Goal: Task Accomplishment & Management: Manage account settings

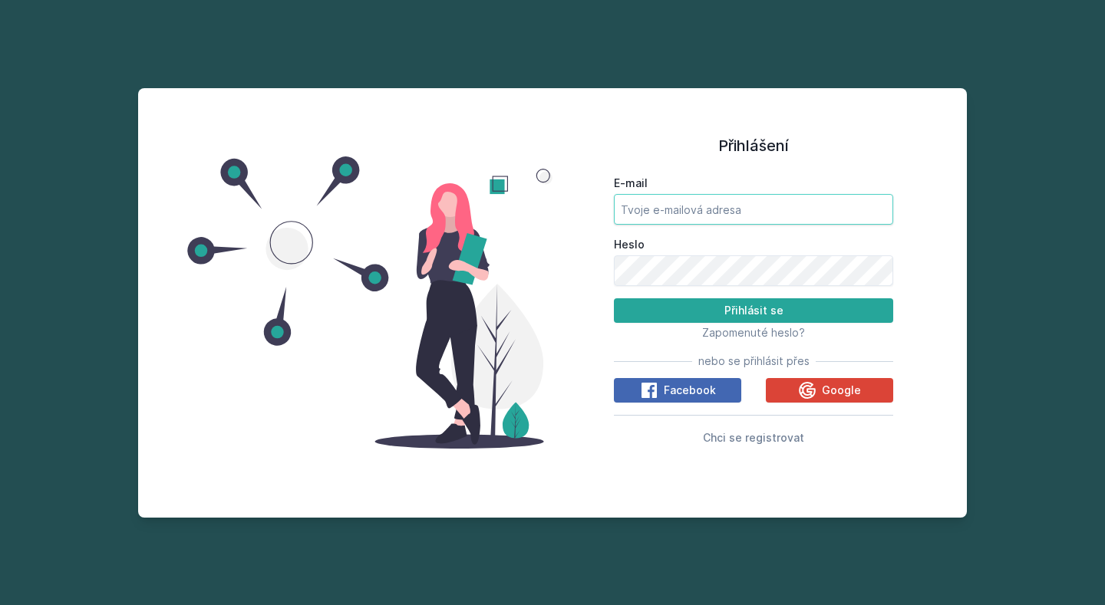
click at [683, 213] on input "E-mail" at bounding box center [753, 209] width 279 height 31
type input "[EMAIL_ADDRESS][DOMAIN_NAME]"
click at [614, 298] on button "Přihlásit se" at bounding box center [753, 310] width 279 height 25
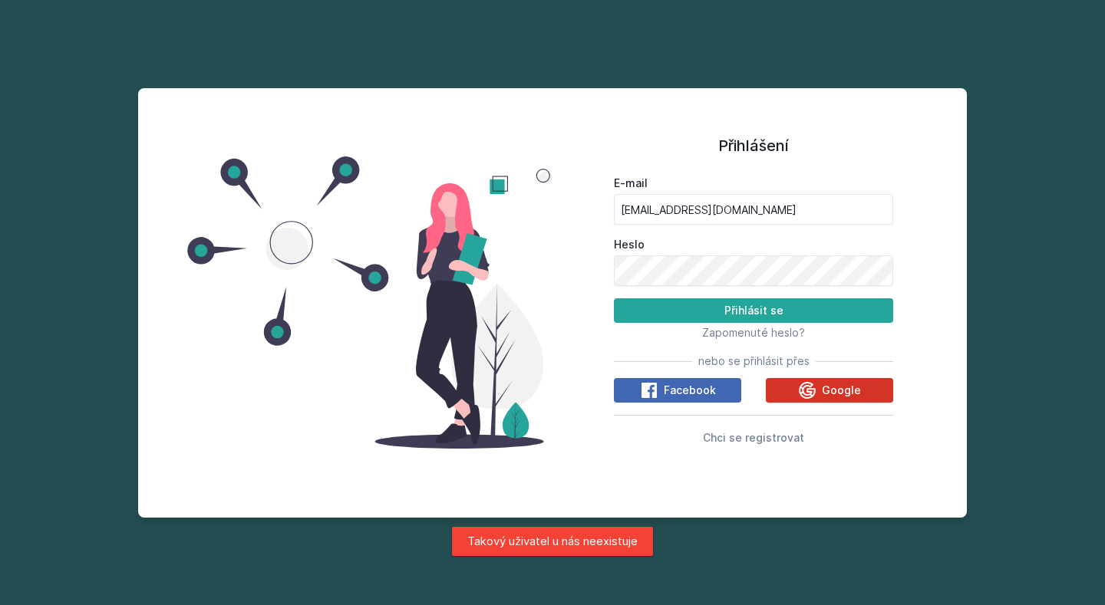
click at [817, 380] on button "Google" at bounding box center [829, 390] width 127 height 25
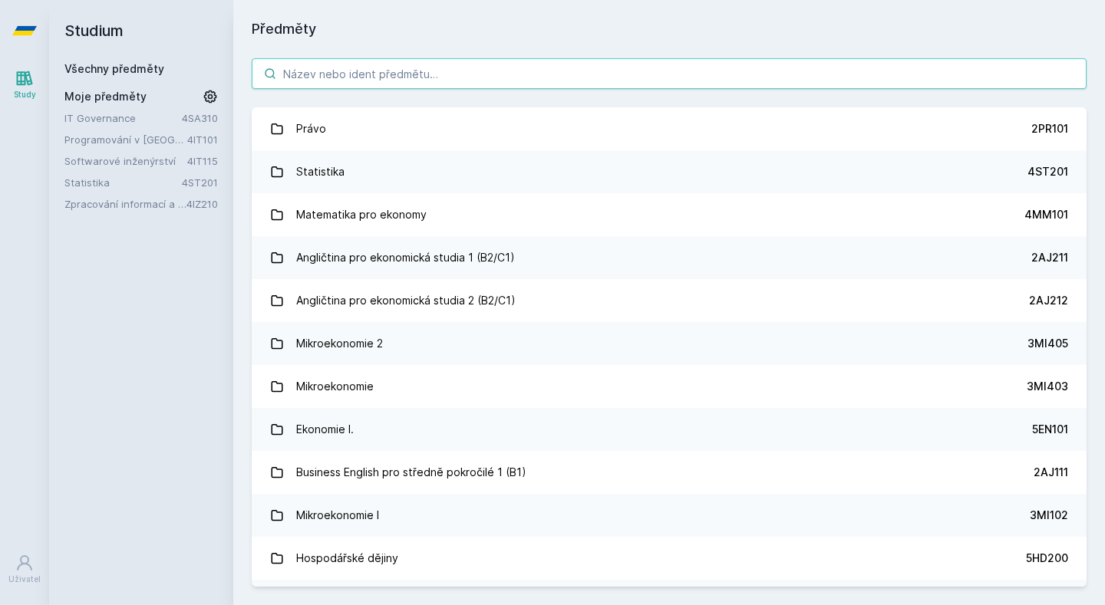
click at [484, 77] on input "search" at bounding box center [669, 73] width 835 height 31
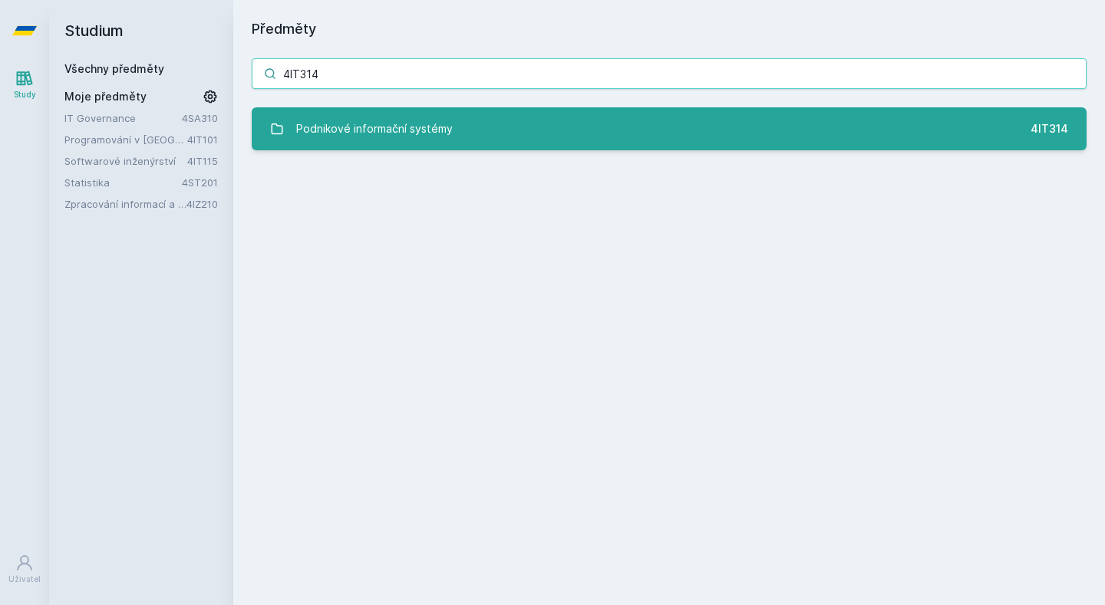
type input "4IT314"
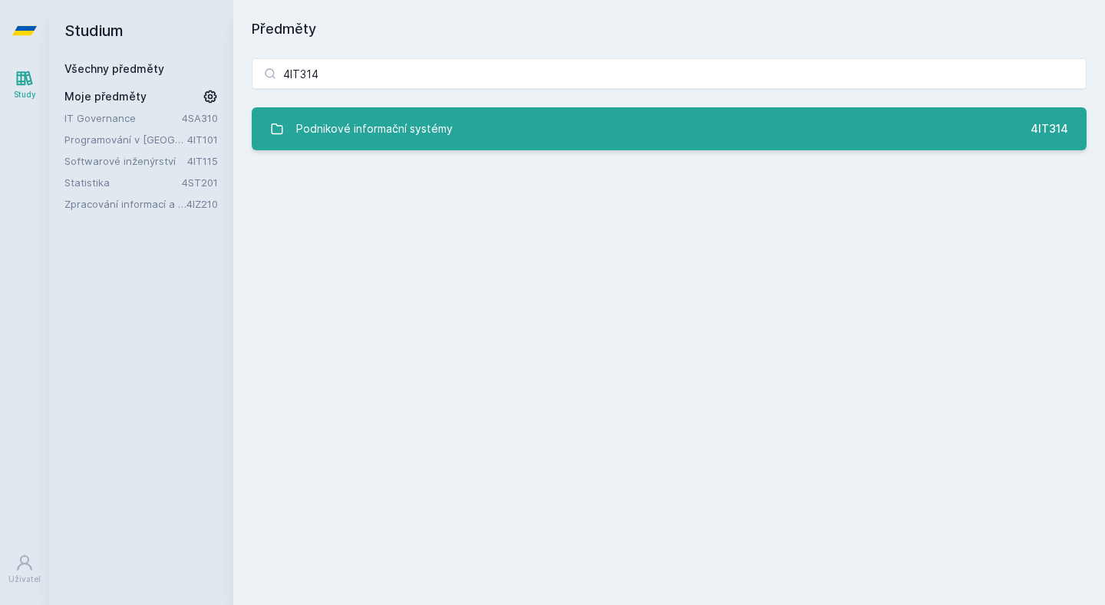
click at [466, 128] on link "Podnikové informační systémy 4IT314" at bounding box center [669, 128] width 835 height 43
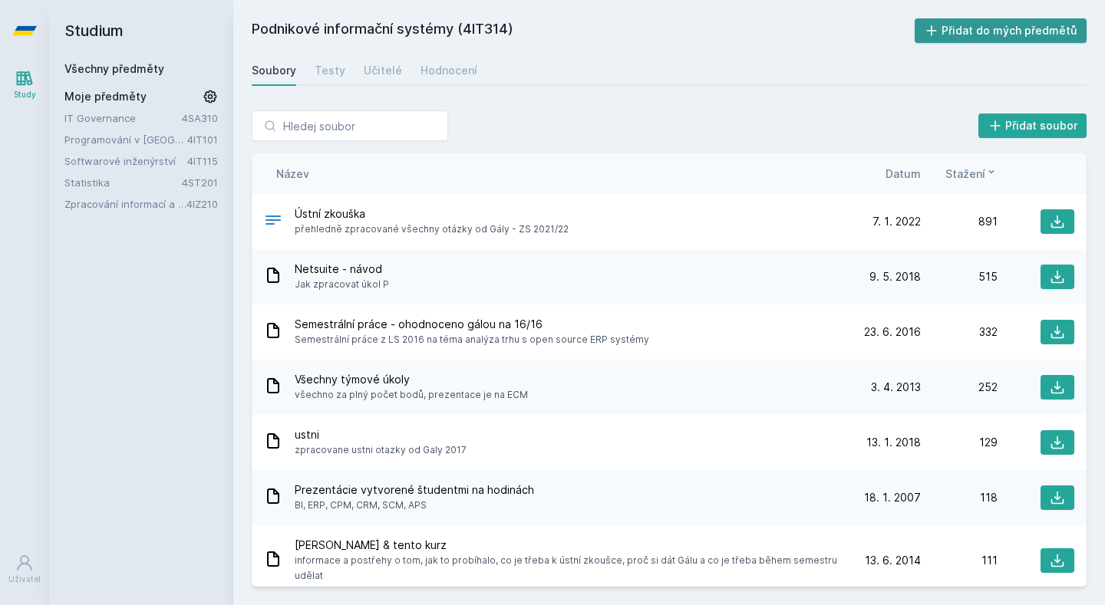
click at [985, 24] on button "Přidat do mých předmětů" at bounding box center [1000, 30] width 173 height 25
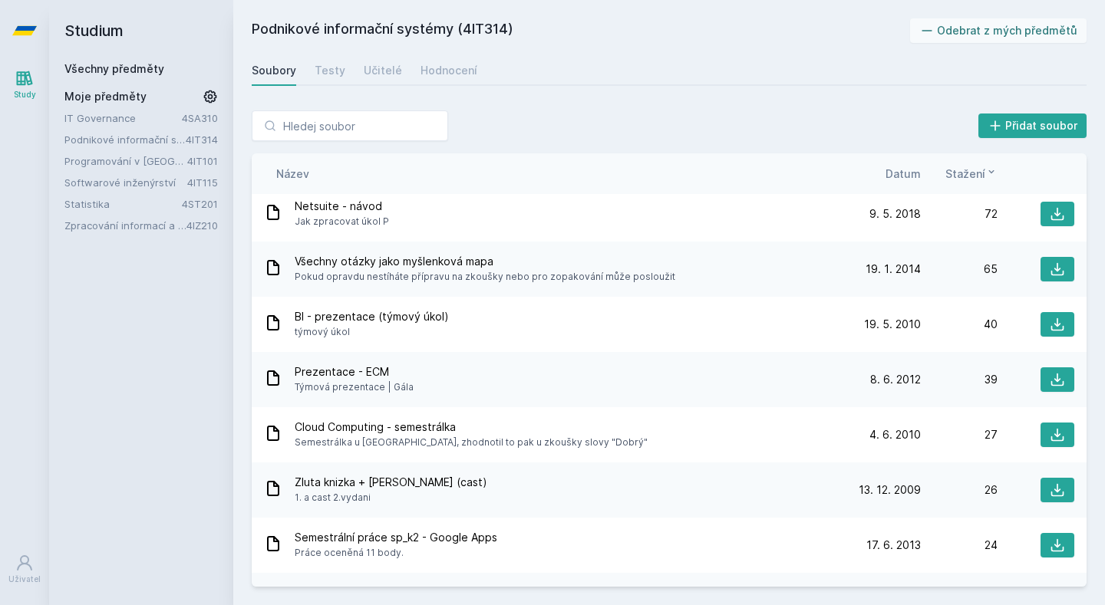
scroll to position [581, 0]
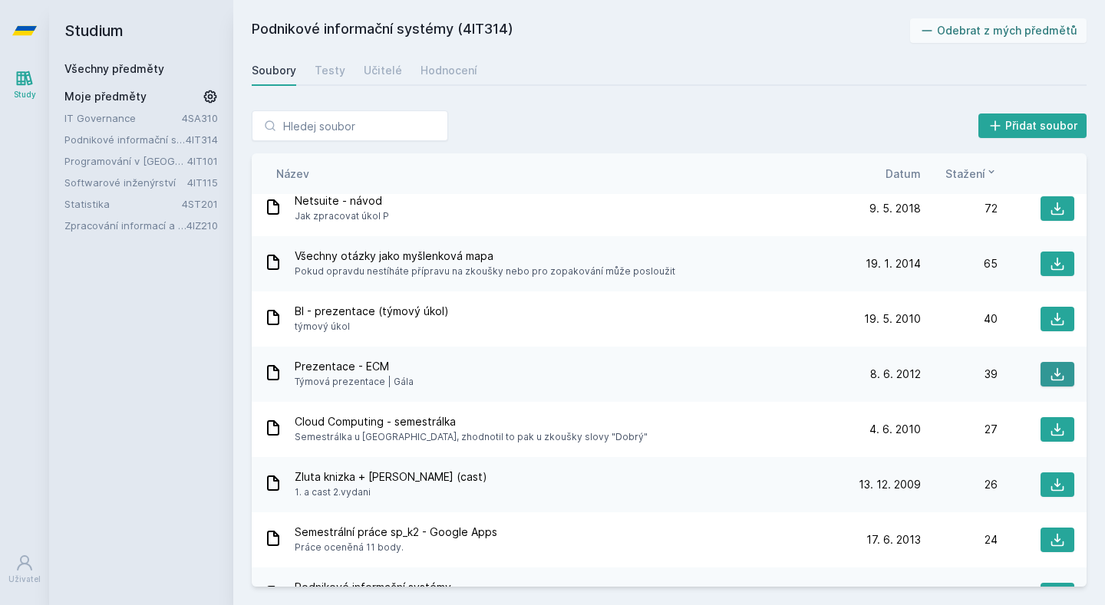
click at [1057, 371] on button at bounding box center [1057, 374] width 34 height 25
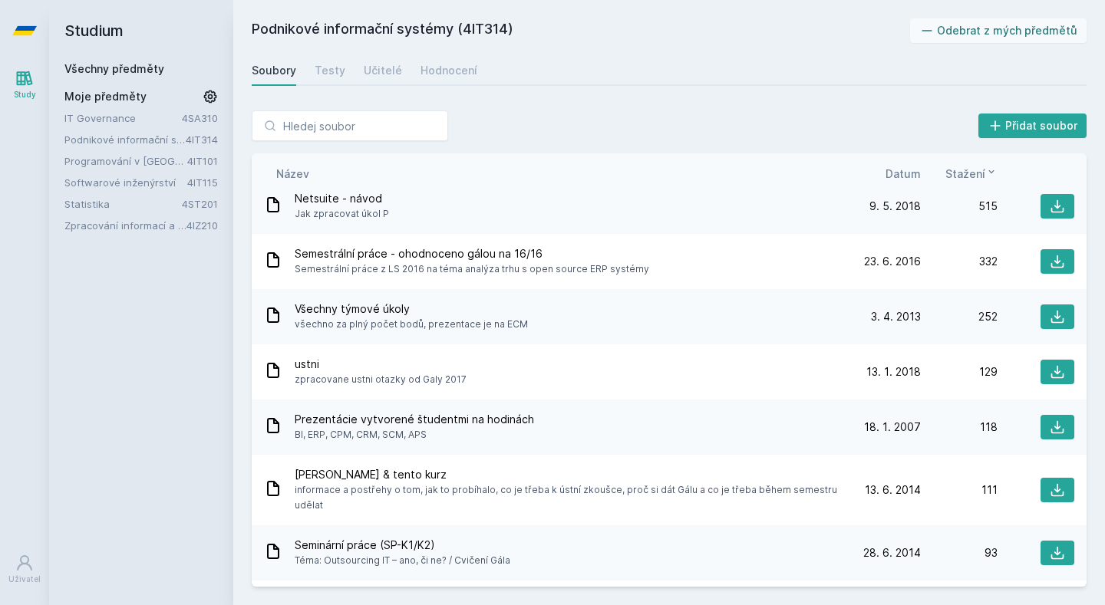
scroll to position [69, 0]
click at [1050, 311] on icon at bounding box center [1056, 318] width 15 height 15
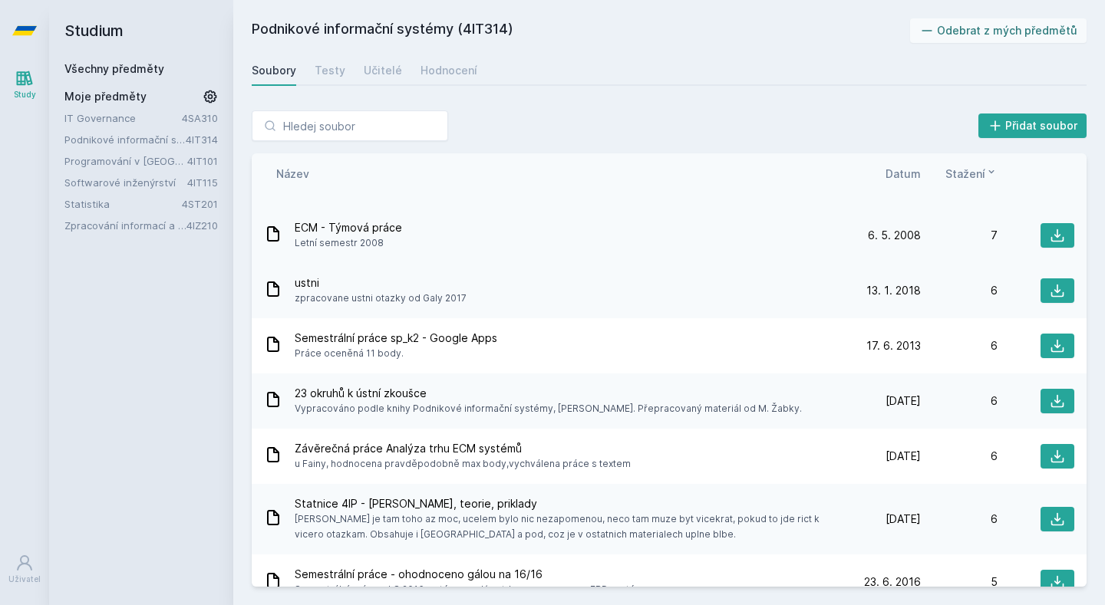
scroll to position [1795, 0]
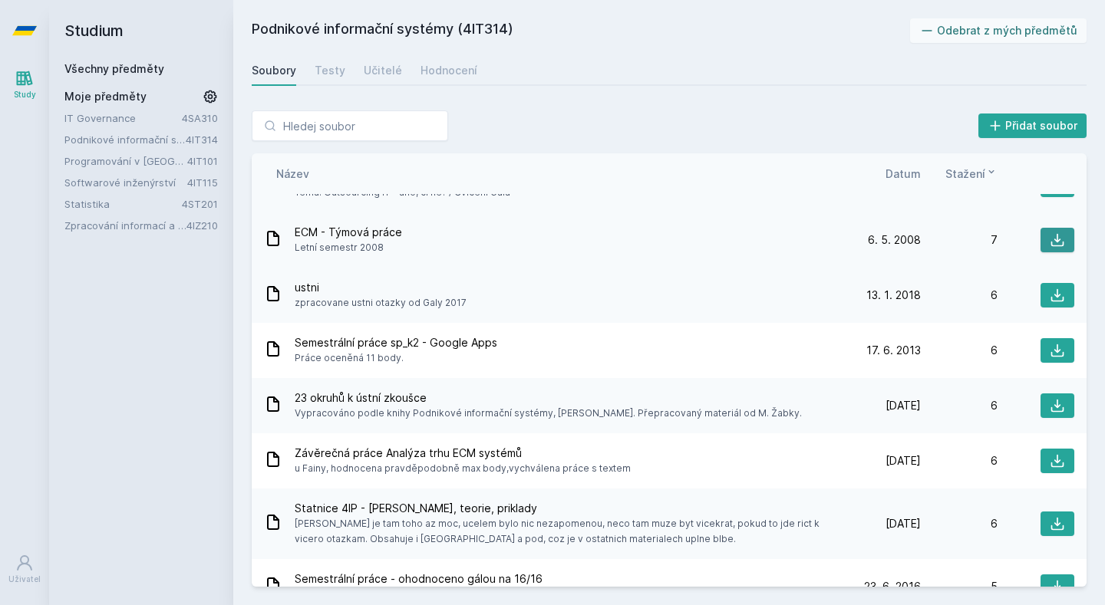
click at [1056, 239] on icon at bounding box center [1056, 239] width 15 height 15
